Goal: Task Accomplishment & Management: Manage account settings

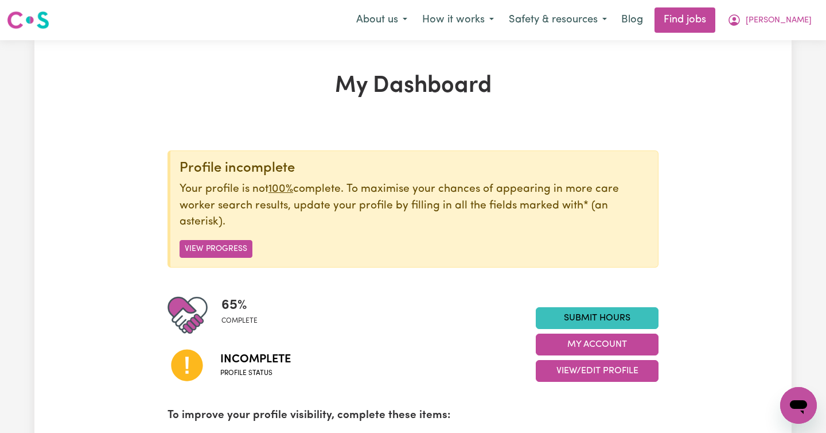
click at [33, 22] on img at bounding box center [28, 20] width 42 height 21
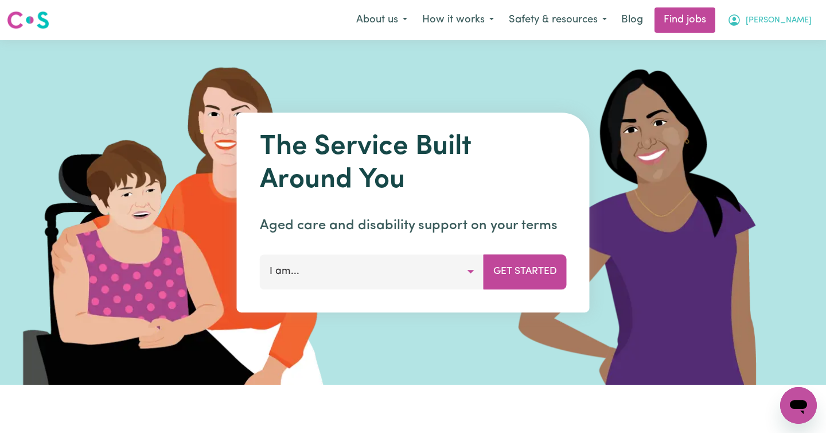
click at [784, 20] on span "[PERSON_NAME]" at bounding box center [779, 20] width 66 height 13
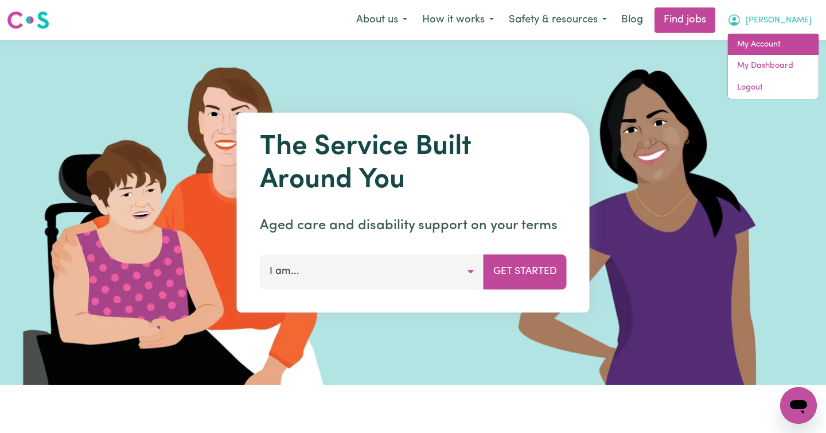
click at [753, 44] on link "My Account" at bounding box center [773, 45] width 91 height 22
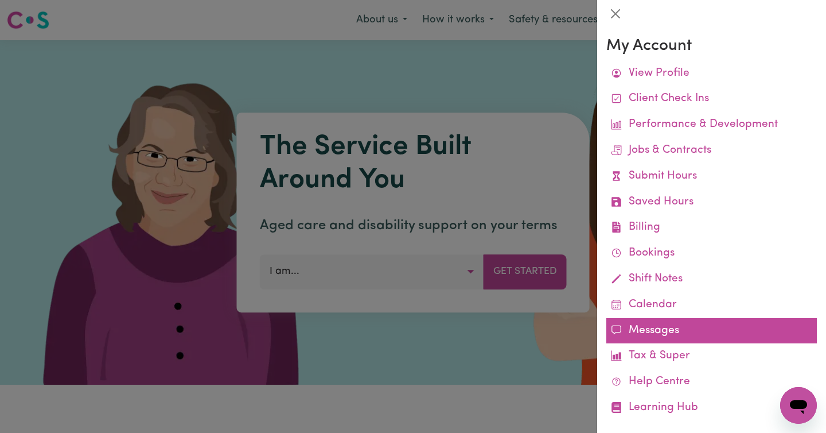
scroll to position [15, 0]
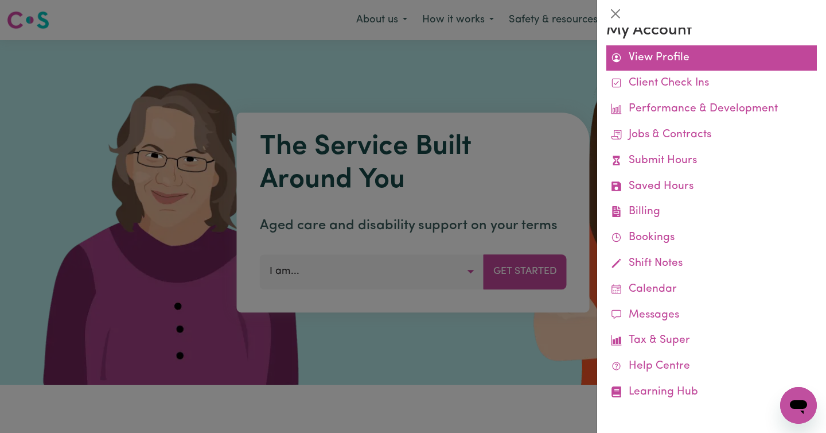
click at [643, 60] on link "View Profile" at bounding box center [711, 58] width 211 height 26
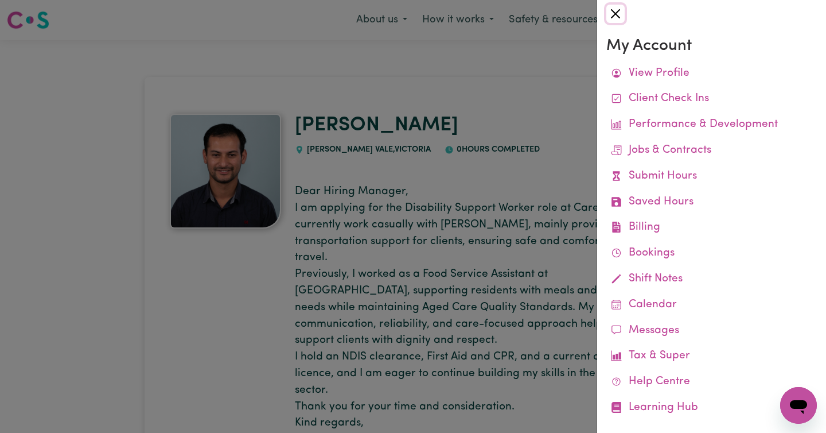
click at [616, 14] on button "Close" at bounding box center [615, 14] width 18 height 18
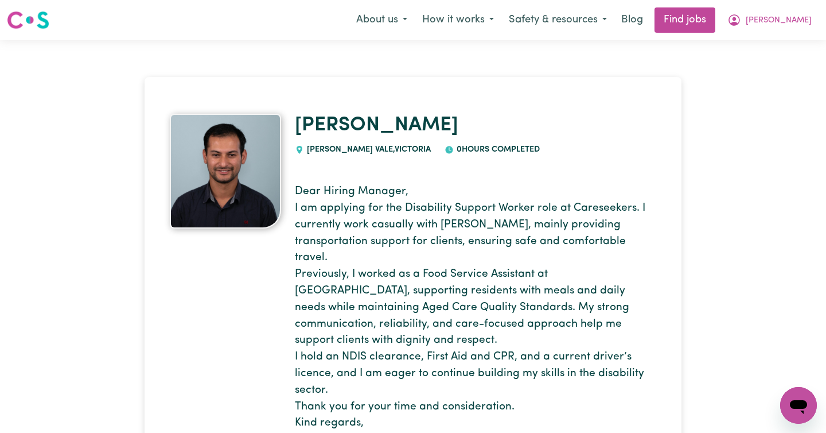
click at [36, 17] on img at bounding box center [28, 20] width 42 height 21
